Goal: Information Seeking & Learning: Check status

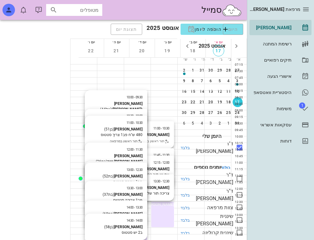
click at [90, 12] on input "מטופלים" at bounding box center [79, 10] width 40 height 8
type input "u"
type input "[PERSON_NAME]"
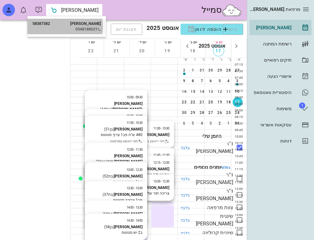
click at [87, 23] on div "[PERSON_NAME] 58387382" at bounding box center [66, 23] width 69 height 5
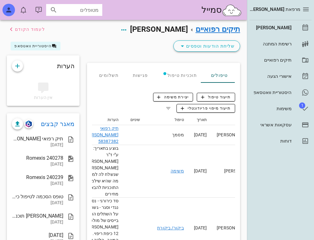
scroll to position [0, -36]
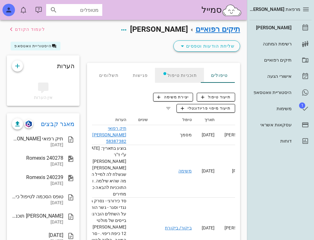
click at [186, 74] on div "תוכניות טיפול" at bounding box center [179, 75] width 49 height 15
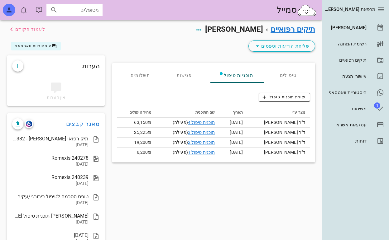
scroll to position [0, 0]
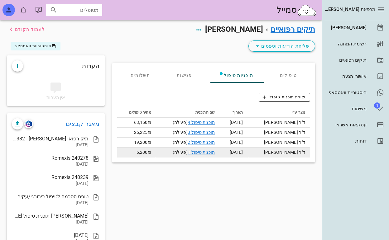
click at [207, 151] on link "תוכנית טיפול 1" at bounding box center [201, 152] width 27 height 5
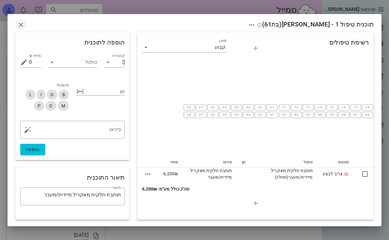
click at [20, 25] on icon "button" at bounding box center [20, 24] width 7 height 7
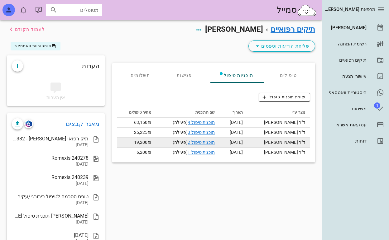
click at [191, 141] on link "תוכנית טיפול 2" at bounding box center [201, 142] width 27 height 5
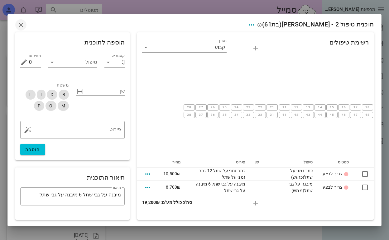
click at [21, 28] on icon "button" at bounding box center [20, 24] width 7 height 7
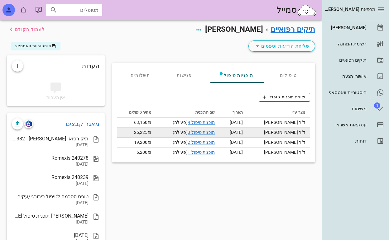
click at [192, 134] on link "תוכנית טיפול 3" at bounding box center [201, 132] width 27 height 5
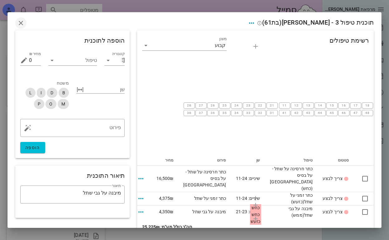
click at [21, 24] on icon "button" at bounding box center [20, 22] width 7 height 7
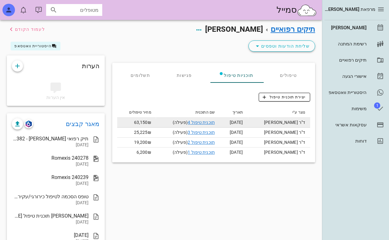
click at [202, 124] on link "תוכנית טיפול 4" at bounding box center [201, 122] width 27 height 5
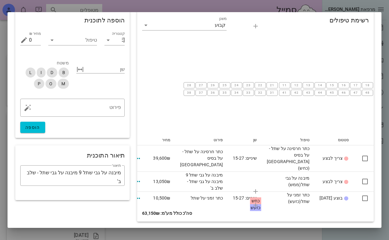
scroll to position [2, 0]
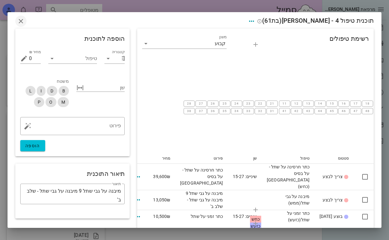
click at [23, 21] on icon "button" at bounding box center [20, 20] width 7 height 7
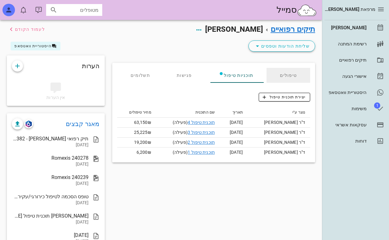
click at [284, 74] on div "טיפולים" at bounding box center [288, 75] width 44 height 15
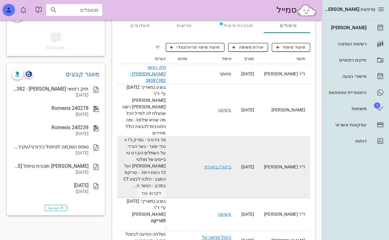
scroll to position [50, 0]
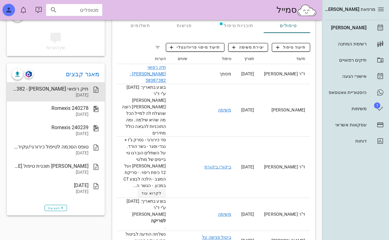
click at [73, 93] on div "[DATE]" at bounding box center [50, 95] width 77 height 5
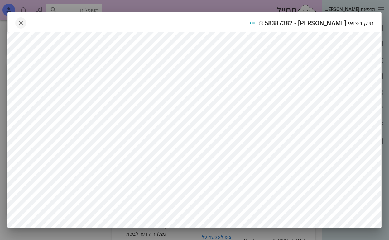
click at [19, 19] on icon "button" at bounding box center [20, 22] width 7 height 7
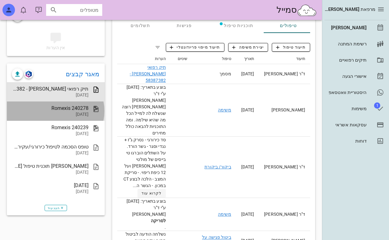
click at [58, 114] on div "[DATE]" at bounding box center [50, 114] width 77 height 5
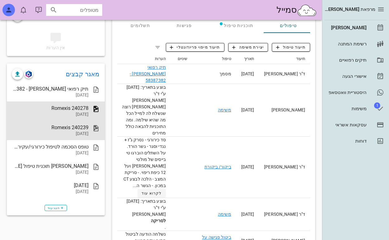
click at [51, 125] on div "Romexis 240239" at bounding box center [50, 128] width 77 height 6
click at [63, 106] on div "Romexis 240278" at bounding box center [50, 108] width 77 height 6
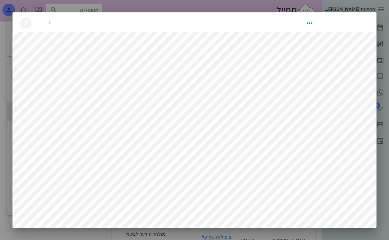
click at [22, 19] on icon "button" at bounding box center [25, 22] width 7 height 7
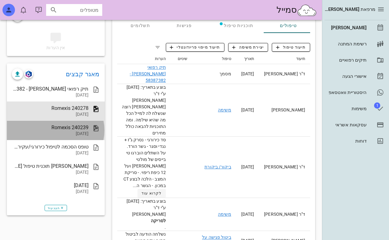
click at [58, 125] on div "Romexis 240239" at bounding box center [50, 128] width 77 height 6
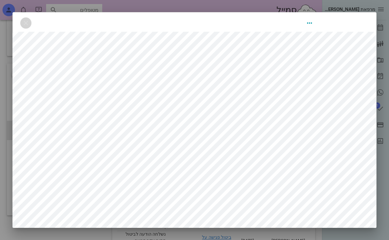
click at [22, 19] on icon "button" at bounding box center [25, 22] width 7 height 7
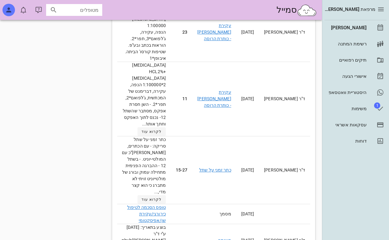
scroll to position [412, 0]
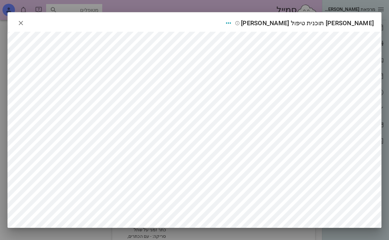
scroll to position [313, 0]
click at [20, 19] on icon "button" at bounding box center [20, 22] width 7 height 7
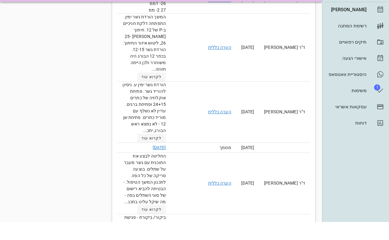
scroll to position [711, 0]
click at [313, 156] on div "מרפאת [PERSON_NAME] [GEOGRAPHIC_DATA] יומן מרפאה רשימת המתנה תיקים רפואיים אישו…" at bounding box center [355, 120] width 67 height 240
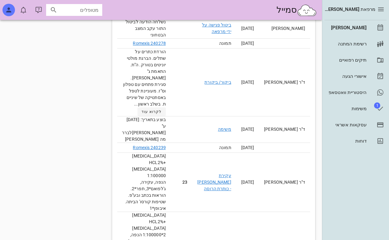
scroll to position [0, 0]
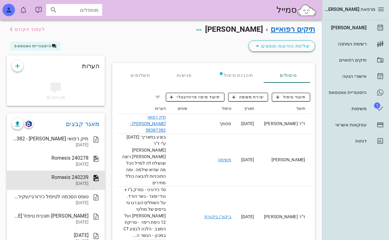
click at [151, 36] on div "תיקים רפואיים [PERSON_NAME] לעמוד הקודם" at bounding box center [161, 29] width 316 height 19
